Goal: Check status: Check status

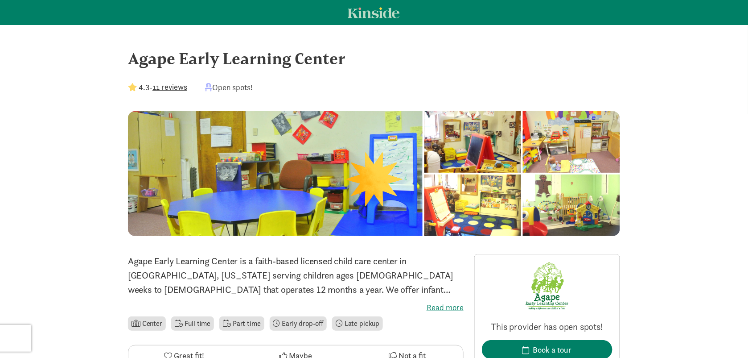
click at [392, 16] on link at bounding box center [374, 12] width 52 height 11
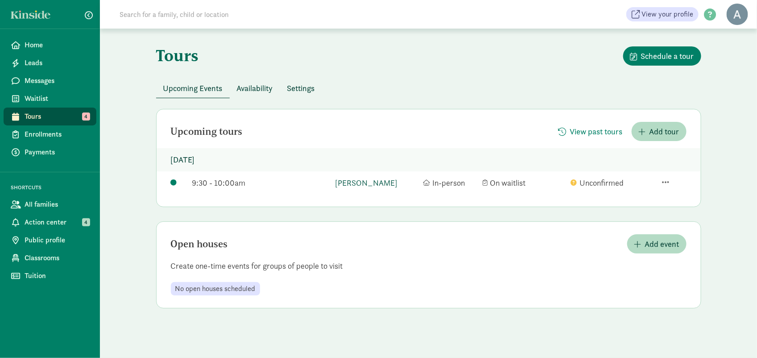
click at [383, 179] on link "[PERSON_NAME]" at bounding box center [376, 183] width 83 height 12
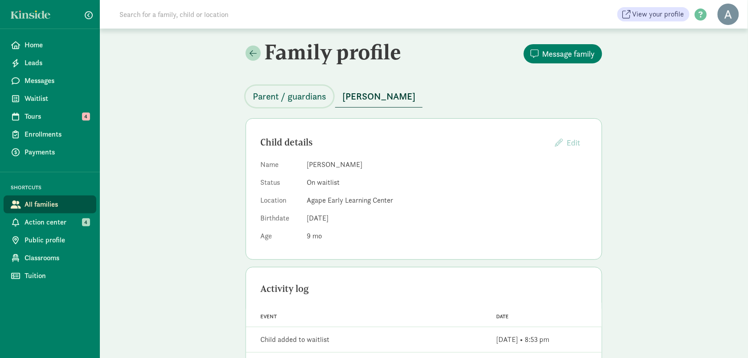
click at [306, 90] on span "Parent / guardians" at bounding box center [290, 96] width 74 height 14
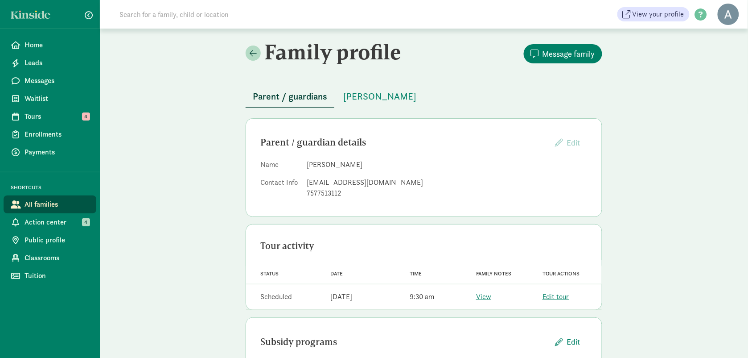
click at [306, 90] on span "Parent / guardians" at bounding box center [290, 96] width 74 height 14
click at [404, 95] on span "[PERSON_NAME]" at bounding box center [379, 96] width 73 height 14
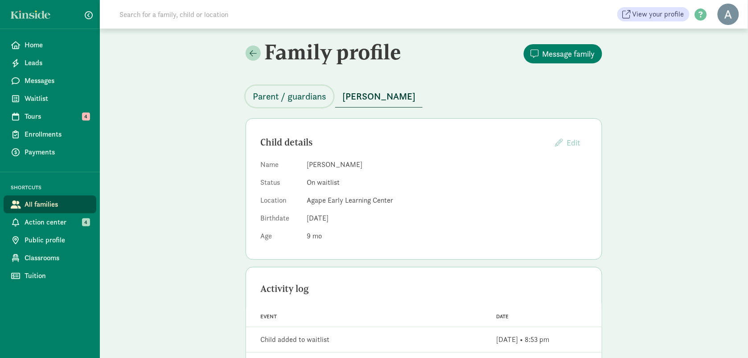
click at [299, 91] on span "Parent / guardians" at bounding box center [290, 96] width 74 height 14
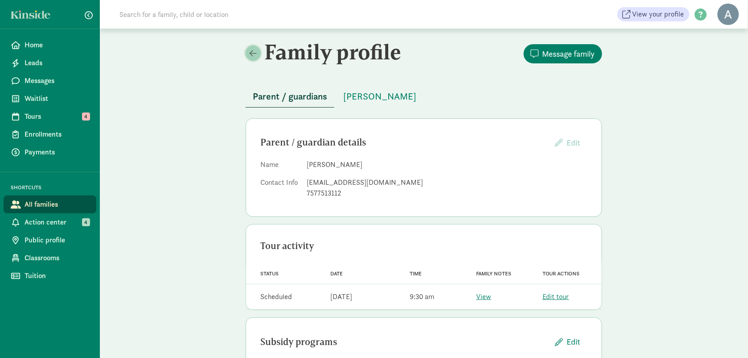
click at [255, 55] on span at bounding box center [253, 53] width 7 height 8
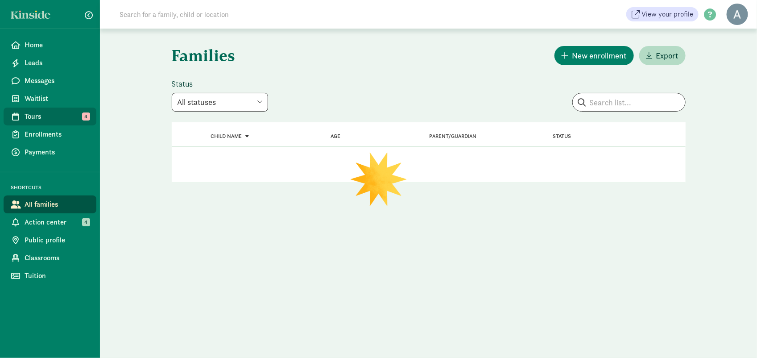
click at [25, 110] on link "Tours 4" at bounding box center [50, 116] width 93 height 18
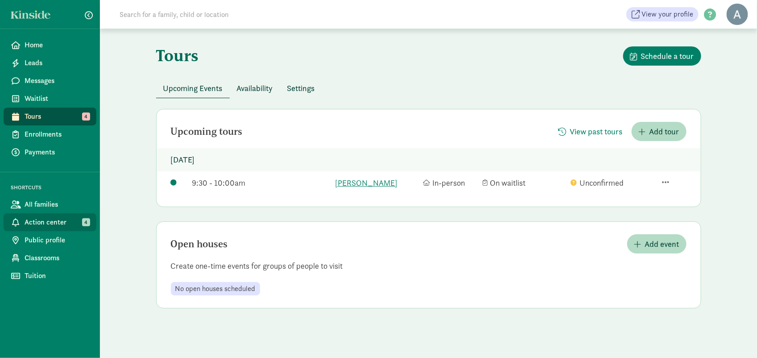
click at [57, 228] on link "Action center 4" at bounding box center [50, 222] width 93 height 18
click at [594, 138] on button "View past tours" at bounding box center [590, 131] width 78 height 19
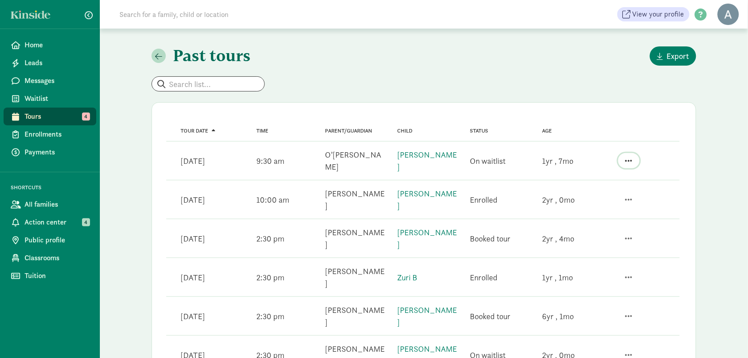
click at [630, 157] on span "button" at bounding box center [629, 161] width 7 height 8
click at [628, 157] on span "button" at bounding box center [629, 161] width 7 height 8
click at [319, 61] on div "Past tours Export" at bounding box center [424, 55] width 545 height 19
click at [62, 44] on span "Home" at bounding box center [57, 45] width 65 height 11
